Goal: Information Seeking & Learning: Check status

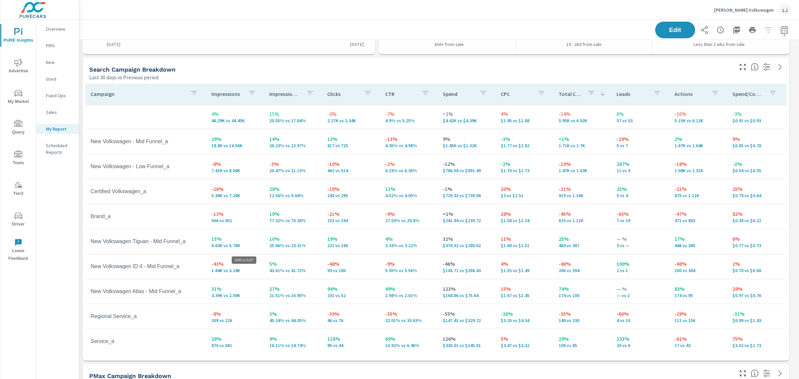
scroll to position [1394, 726]
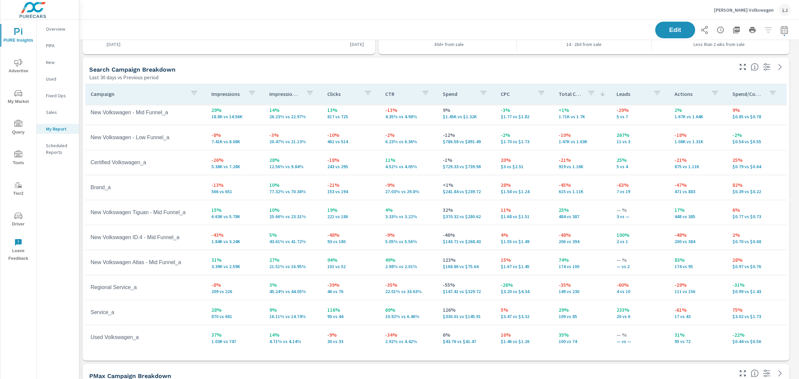
scroll to position [42, 0]
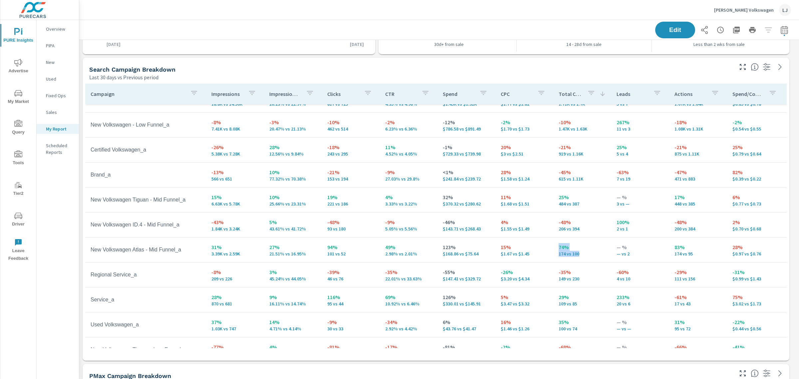
drag, startPoint x: 575, startPoint y: 254, endPoint x: 553, endPoint y: 250, distance: 22.0
click at [553, 248] on td "74% 174 vs 100" at bounding box center [582, 250] width 58 height 24
click at [578, 254] on p "174 vs 100" at bounding box center [582, 253] width 47 height 5
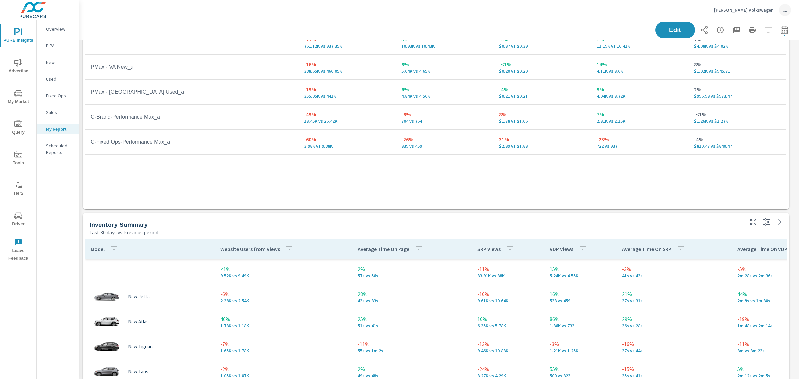
scroll to position [519, 0]
click at [738, 10] on p "Joe Heidt Volkswagen" at bounding box center [744, 10] width 60 height 6
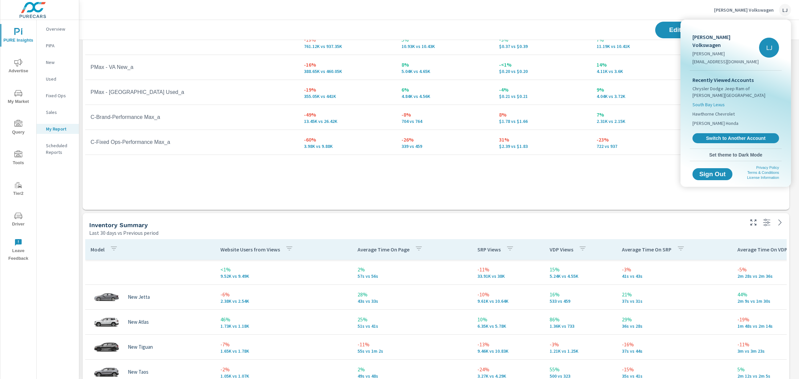
click at [718, 101] on span "South Bay Lexus" at bounding box center [708, 104] width 32 height 7
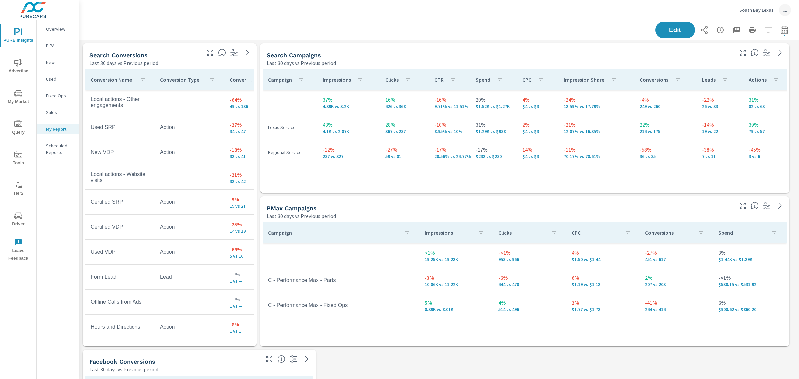
drag, startPoint x: 159, startPoint y: 52, endPoint x: 184, endPoint y: 58, distance: 26.0
click at [184, 58] on div "Search Conversions" at bounding box center [144, 55] width 110 height 8
click at [668, 30] on span "Edit" at bounding box center [674, 30] width 27 height 6
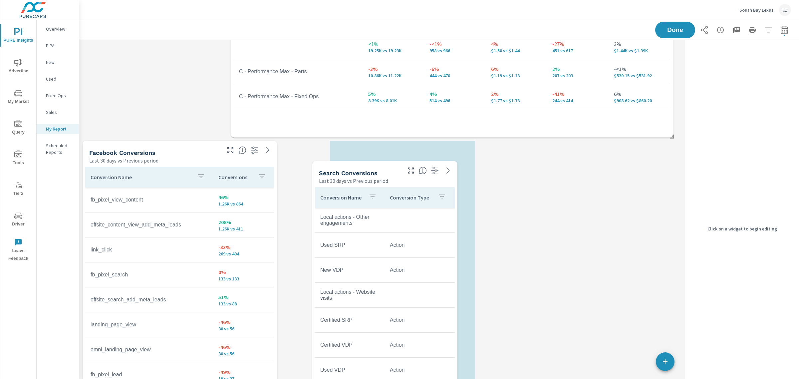
drag, startPoint x: 136, startPoint y: 50, endPoint x: 365, endPoint y: 167, distance: 257.8
click at [365, 167] on div "Search Conversions Last 30 days vs Previous period" at bounding box center [357, 173] width 91 height 24
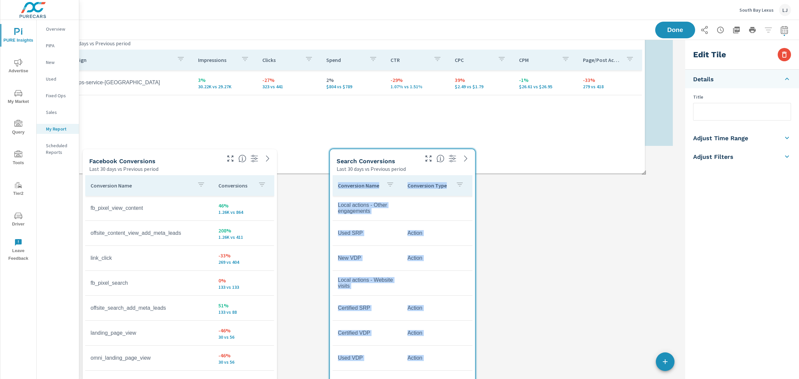
drag, startPoint x: 478, startPoint y: 252, endPoint x: 450, endPoint y: 37, distance: 217.2
click at [450, 37] on div "PURE Insights Report South Bay Lexus Report date range: Sep 08, 2025 - Oct 07, …" at bounding box center [439, 60] width 720 height 789
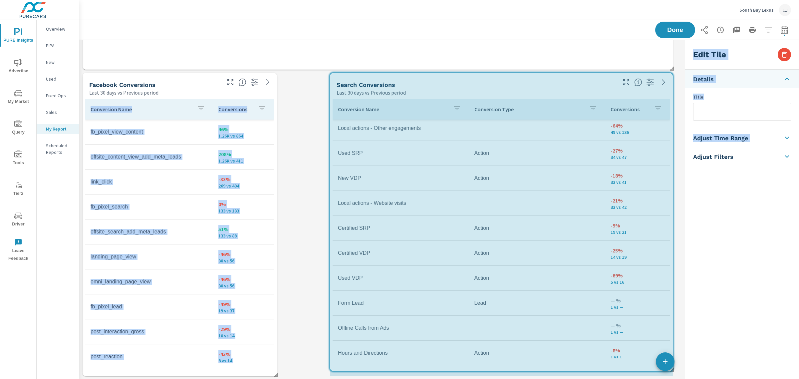
drag, startPoint x: 473, startPoint y: 375, endPoint x: 693, endPoint y: 370, distance: 219.4
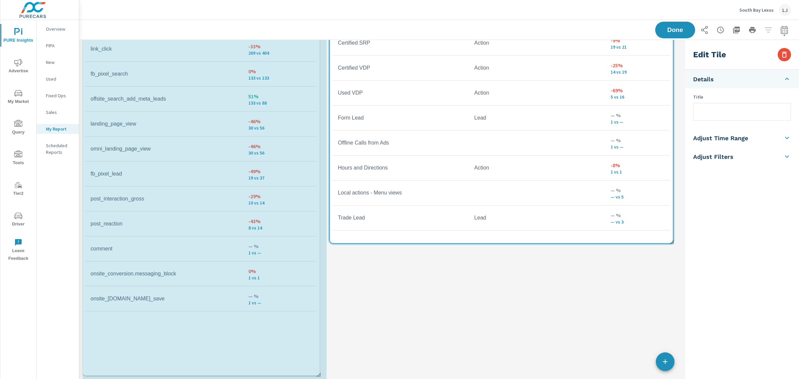
drag, startPoint x: 276, startPoint y: 375, endPoint x: 316, endPoint y: 347, distance: 48.6
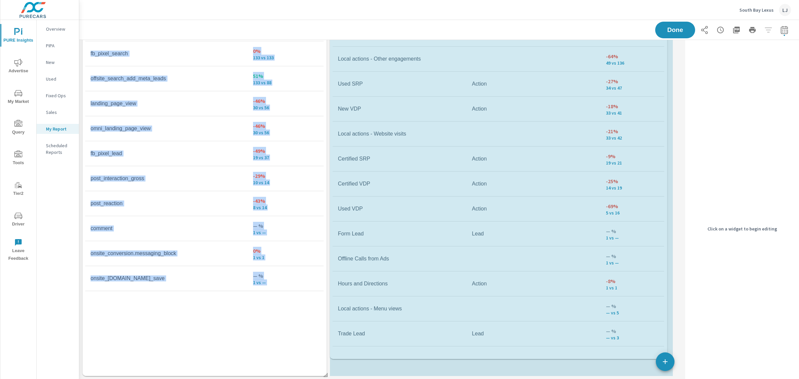
drag, startPoint x: 668, startPoint y: 221, endPoint x: 662, endPoint y: 348, distance: 128.0
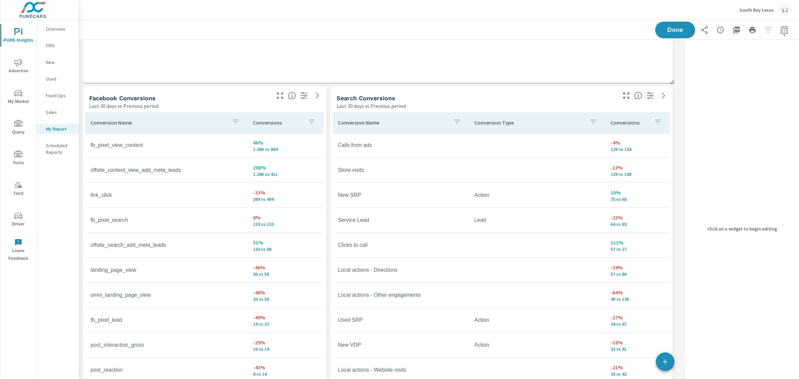
click at [626, 118] on div "Conversions" at bounding box center [637, 122] width 54 height 15
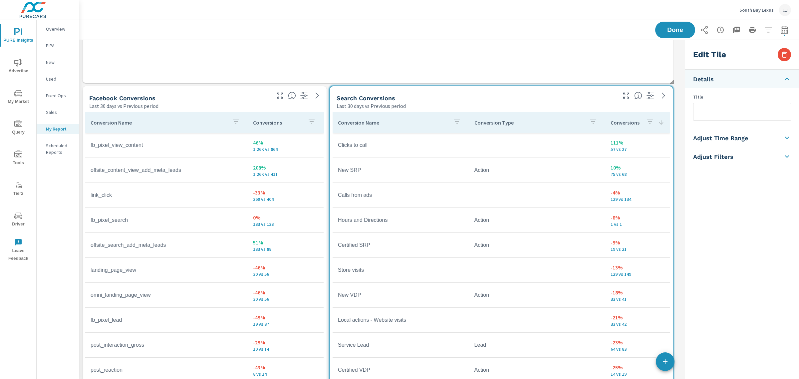
click at [626, 118] on div "Conversions" at bounding box center [637, 122] width 54 height 15
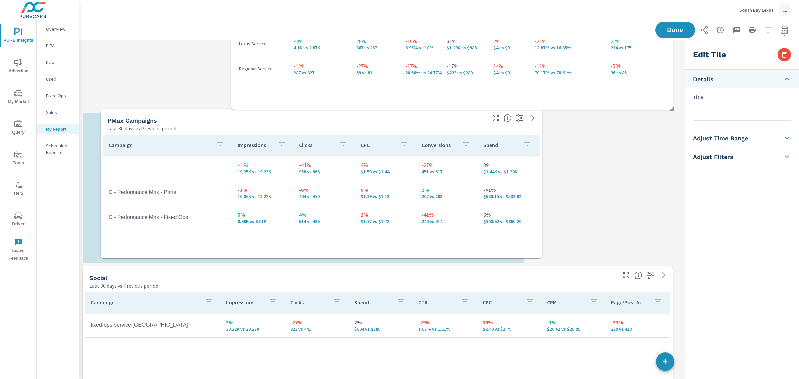
drag, startPoint x: 537, startPoint y: 120, endPoint x: 384, endPoint y: 112, distance: 153.0
click at [384, 112] on div "PMax Campaigns Last 30 days vs Previous period" at bounding box center [294, 121] width 387 height 24
type input "PMax Campaigns"
checkbox input "false"
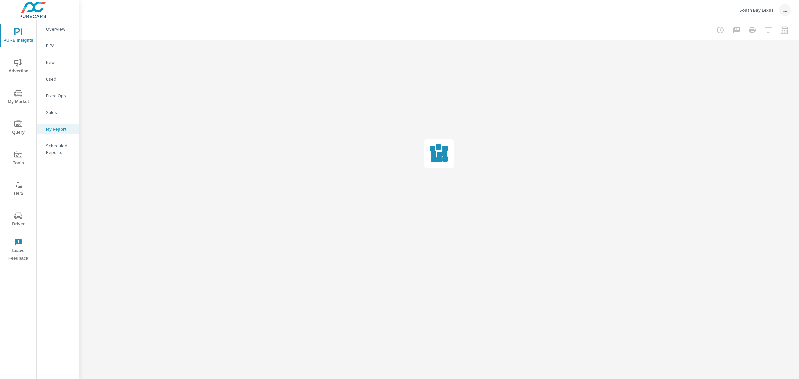
drag, startPoint x: 525, startPoint y: 260, endPoint x: 628, endPoint y: 260, distance: 103.2
click at [628, 260] on div "PURE Insights Report South Bay Lexus Report date range: Sep 08, 2025 - Oct 07, …" at bounding box center [439, 143] width 720 height 247
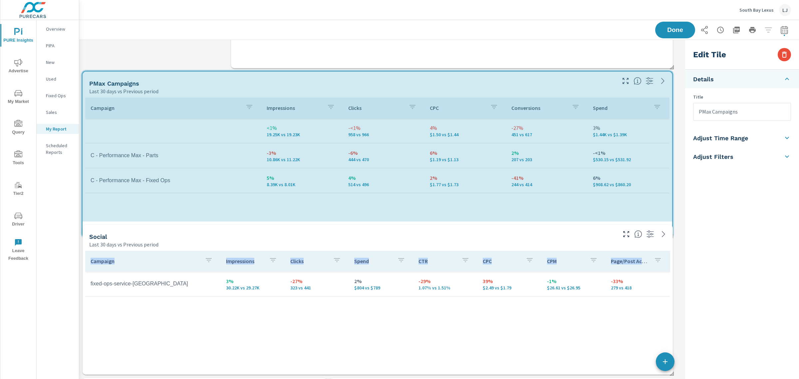
drag, startPoint x: 671, startPoint y: 298, endPoint x: 670, endPoint y: 249, distance: 49.3
click at [670, 249] on div "Search Campaigns Last 30 days vs Previous period Campaign Impressions Clicks CT…" at bounding box center [380, 376] width 603 height 922
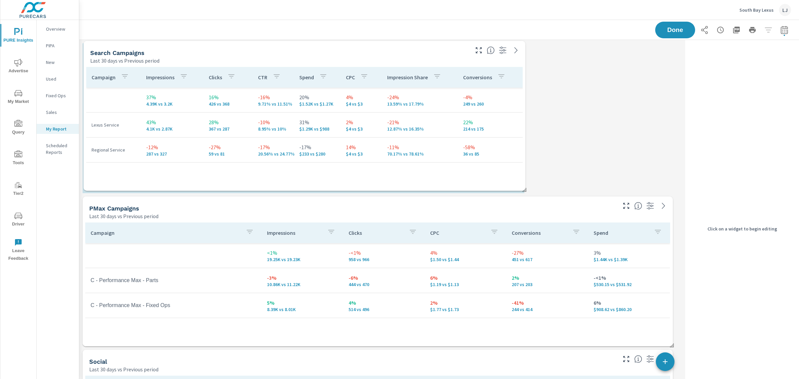
drag, startPoint x: 575, startPoint y: 53, endPoint x: 428, endPoint y: 51, distance: 147.5
click at [428, 51] on div "Search Campaigns" at bounding box center [279, 53] width 378 height 8
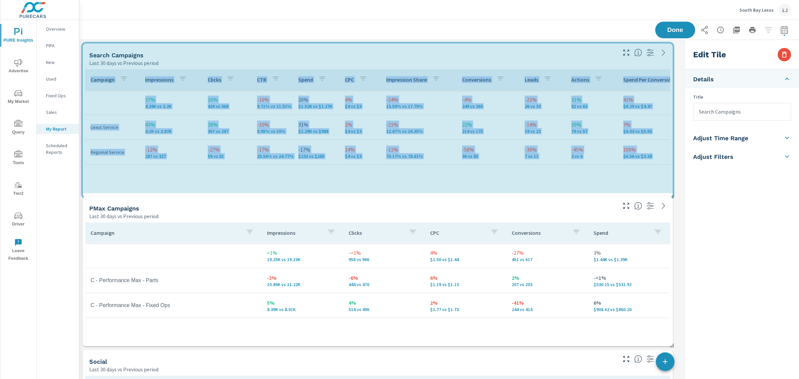
drag, startPoint x: 523, startPoint y: 192, endPoint x: 669, endPoint y: 195, distance: 145.8
click at [669, 195] on span at bounding box center [669, 194] width 7 height 7
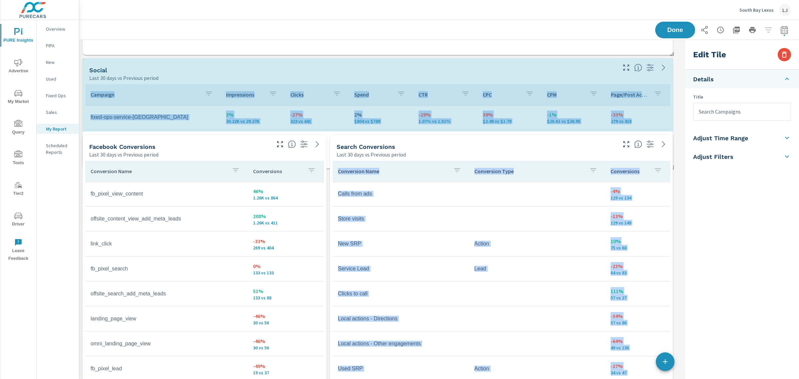
drag, startPoint x: 671, startPoint y: 205, endPoint x: 681, endPoint y: 166, distance: 39.5
click at [681, 166] on div "Search Campaigns Last 30 days vs Previous period Campaign Impressions Clicks CT…" at bounding box center [439, 171] width 720 height 845
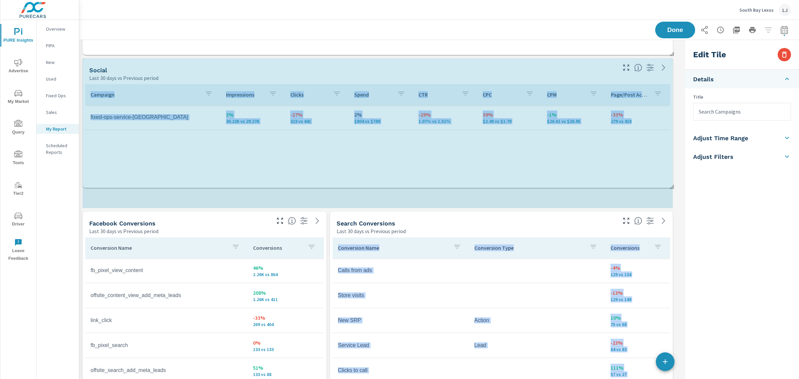
drag, startPoint x: 671, startPoint y: 131, endPoint x: 677, endPoint y: 182, distance: 51.6
click at [677, 182] on div "Search Campaigns Last 30 days vs Previous period Campaign Impressions Clicks CT…" at bounding box center [439, 210] width 720 height 922
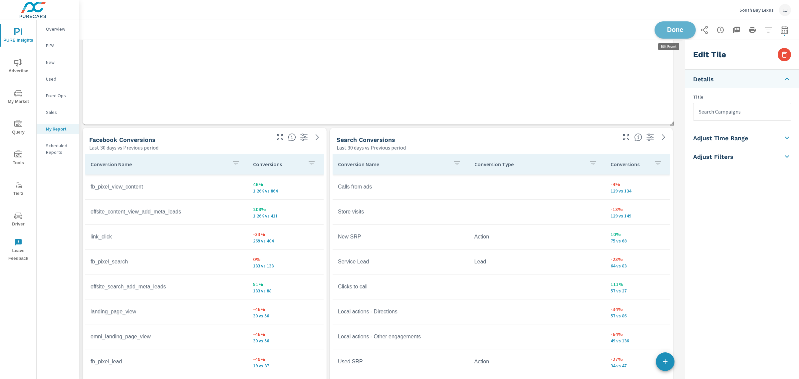
click at [680, 34] on button "Done" at bounding box center [674, 29] width 41 height 17
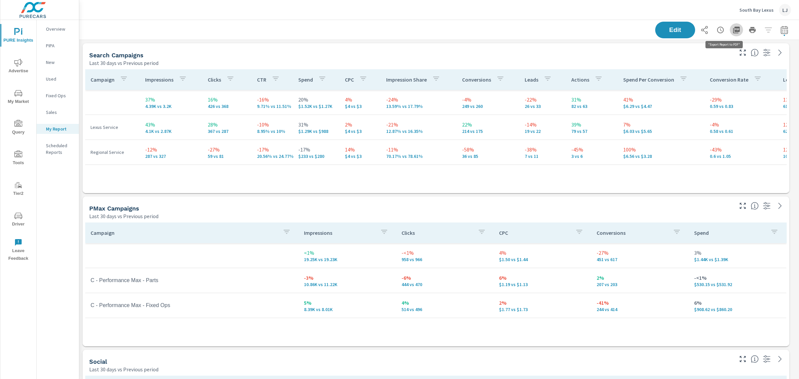
click at [732, 26] on icon "button" at bounding box center [736, 30] width 8 height 8
click at [49, 24] on div "Overview" at bounding box center [58, 29] width 42 height 10
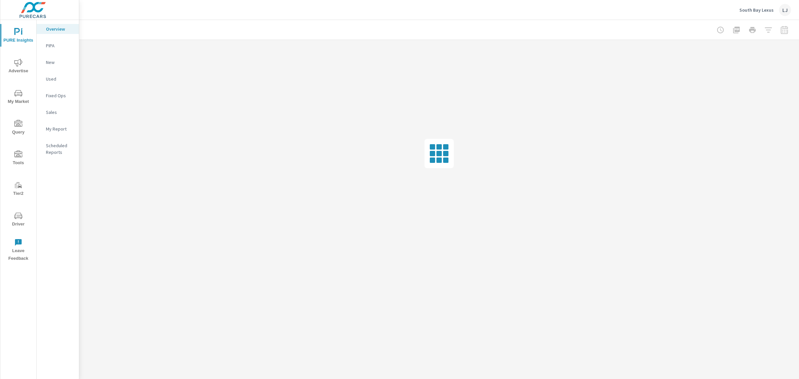
click at [52, 128] on p "My Report" at bounding box center [60, 128] width 28 height 7
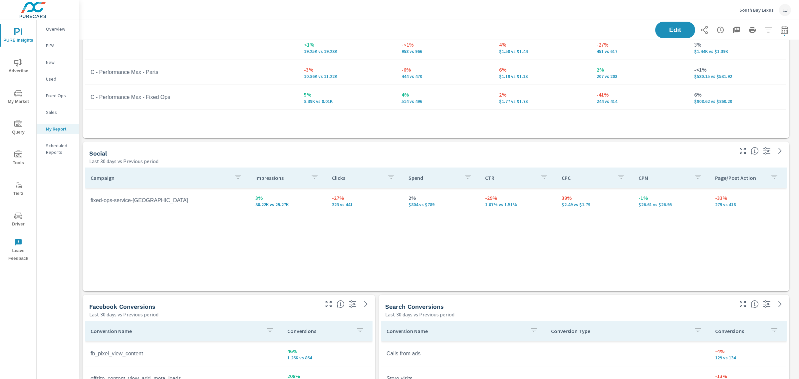
scroll to position [42, 0]
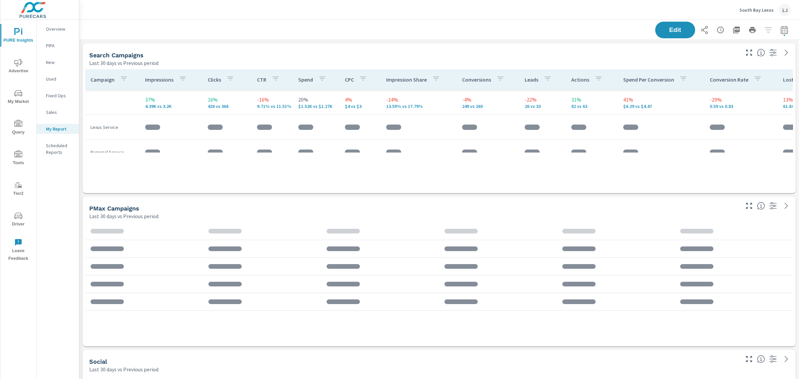
scroll to position [935, 726]
